Goal: Task Accomplishment & Management: Complete application form

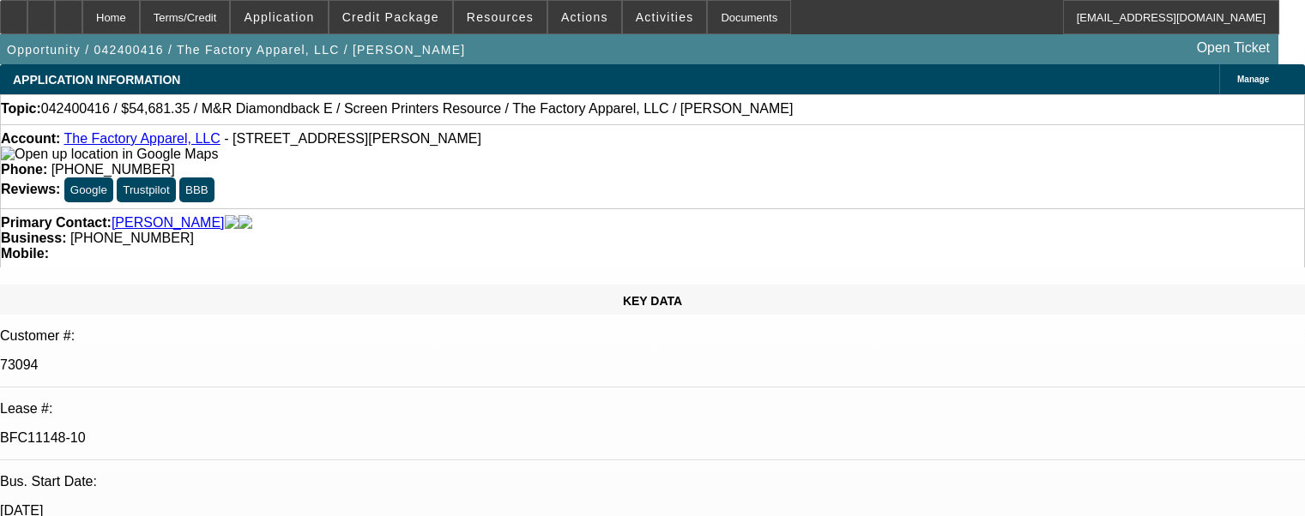
select select "0.1"
select select "2"
select select "0.1"
select select "2"
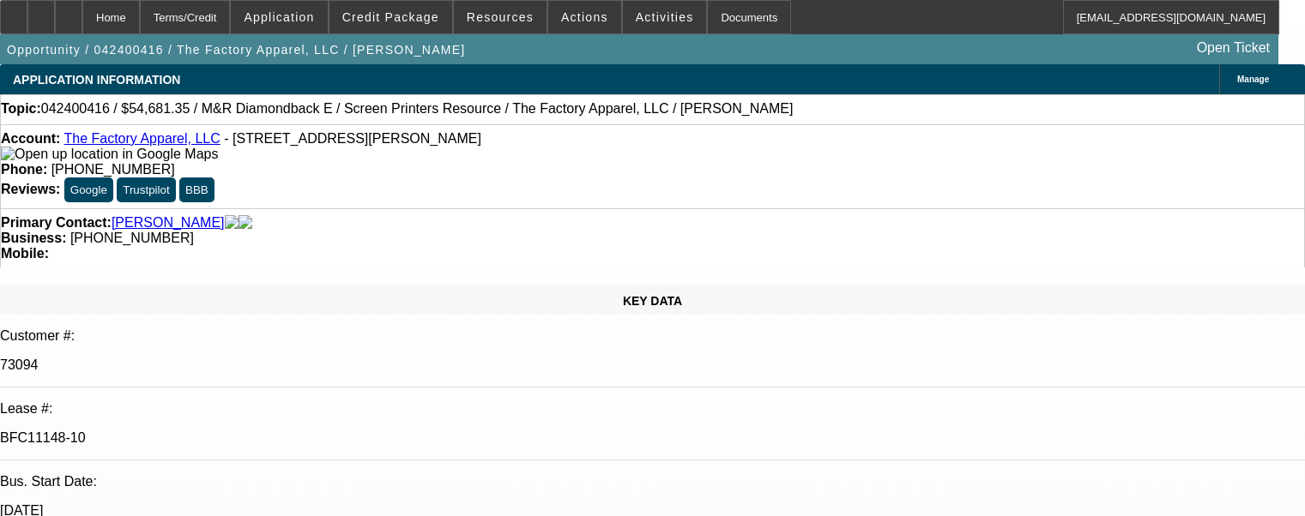
select select "0.1"
select select "1"
select select "2"
select select "1"
select select "2"
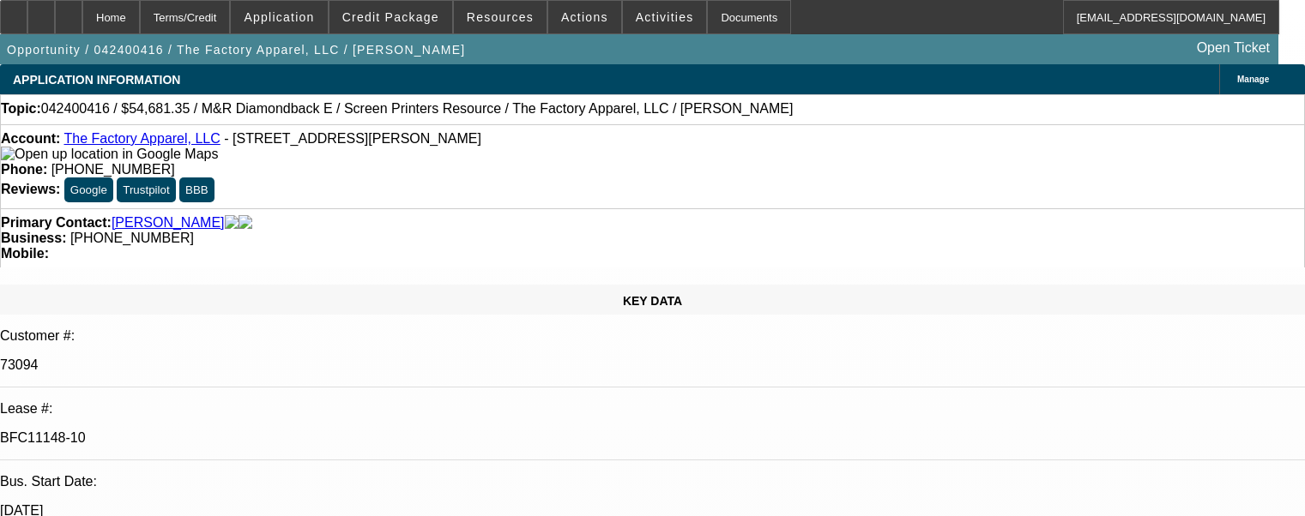
select select "4"
